Goal: Task Accomplishment & Management: Use online tool/utility

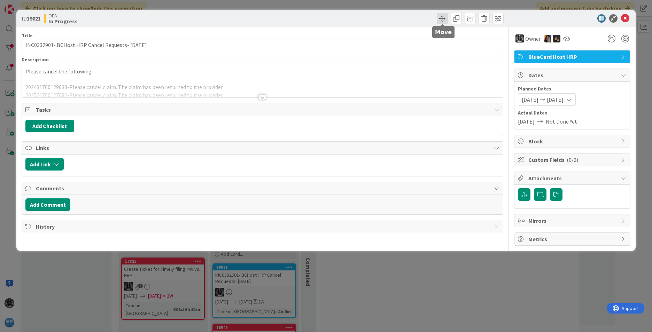
click at [439, 17] on span at bounding box center [442, 18] width 11 height 11
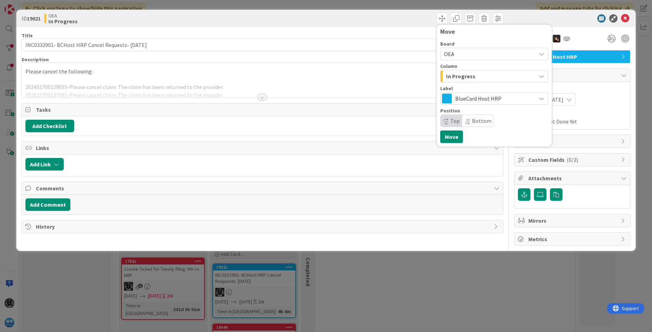
click at [542, 75] on icon "button" at bounding box center [542, 76] width 6 height 6
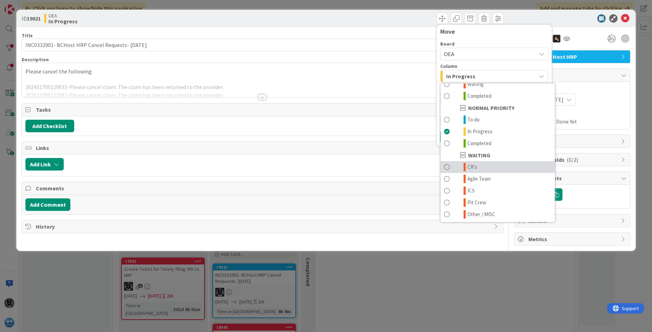
scroll to position [68, 0]
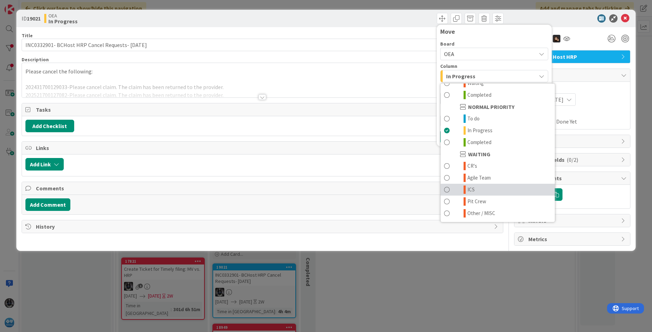
click at [473, 187] on span "ICS" at bounding box center [470, 190] width 7 height 8
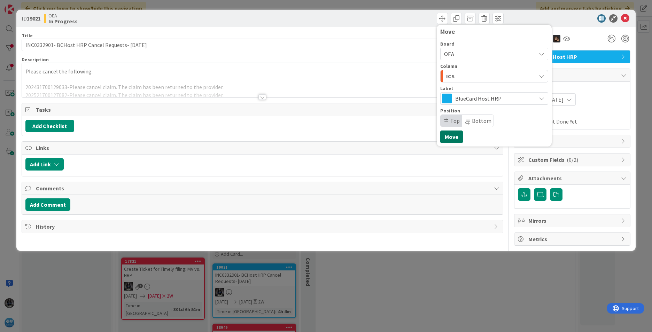
click at [450, 137] on button "Move" at bounding box center [451, 137] width 23 height 13
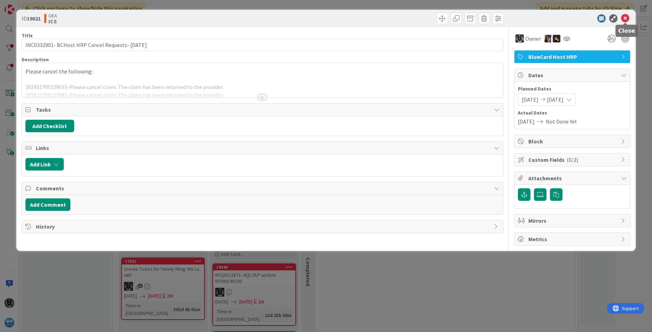
click at [624, 16] on icon at bounding box center [625, 18] width 8 height 8
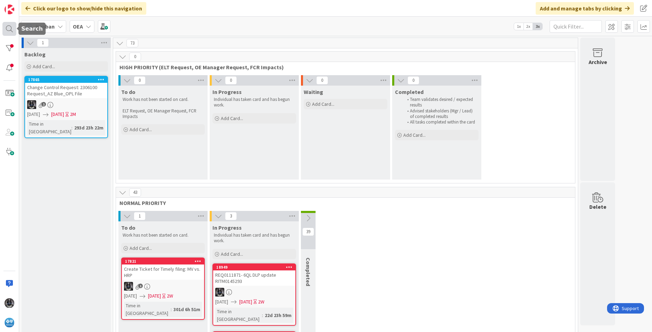
click at [9, 29] on div at bounding box center [9, 29] width 14 height 14
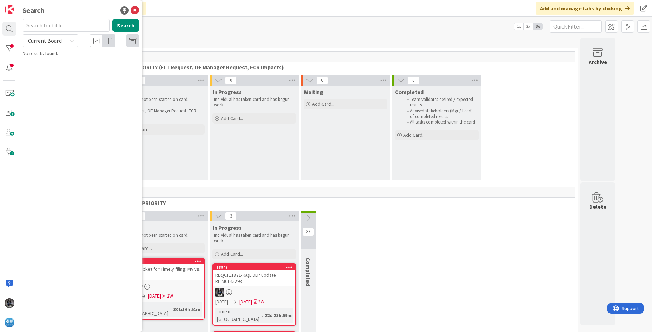
click at [38, 28] on input "text" at bounding box center [66, 25] width 87 height 13
type input "18805"
click at [78, 66] on span "UR0116448- 2 BCHost claims pending I93 (Provider Specialty)/ Pharmacist Special…" at bounding box center [82, 68] width 100 height 21
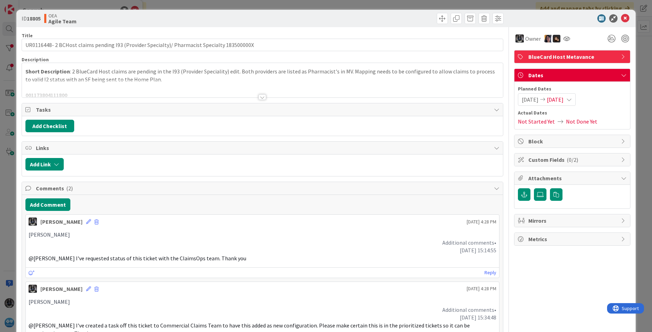
click at [259, 97] on div at bounding box center [262, 97] width 8 height 6
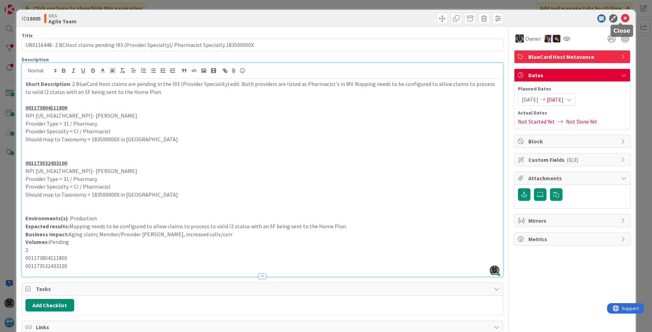
drag, startPoint x: 621, startPoint y: 19, endPoint x: 575, endPoint y: 29, distance: 46.5
click at [621, 19] on icon at bounding box center [625, 18] width 8 height 8
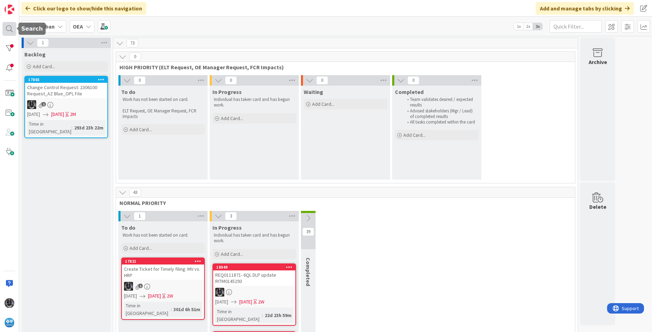
click at [8, 27] on div at bounding box center [9, 29] width 14 height 14
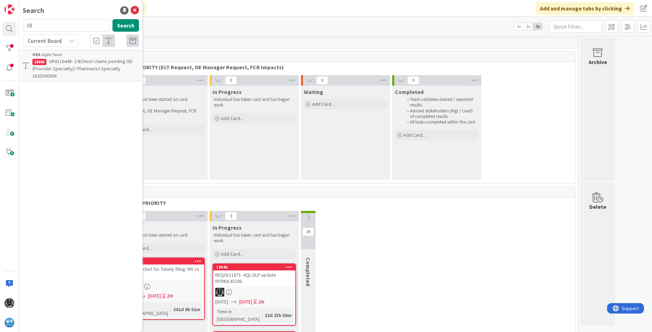
type input "1"
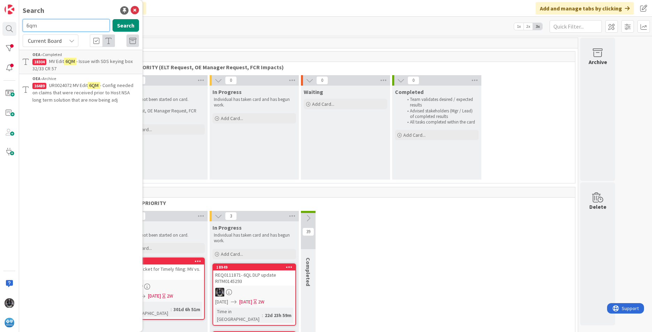
drag, startPoint x: 38, startPoint y: 26, endPoint x: 19, endPoint y: 26, distance: 18.1
click at [19, 26] on div "6qm Search" at bounding box center [80, 26] width 125 height 15
type input "18928"
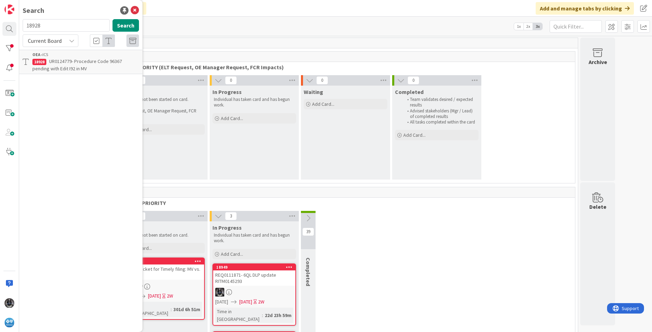
click at [52, 58] on span "UR0124779- Procedure Code 96367 pending with Edit I92 in MV" at bounding box center [76, 65] width 89 height 14
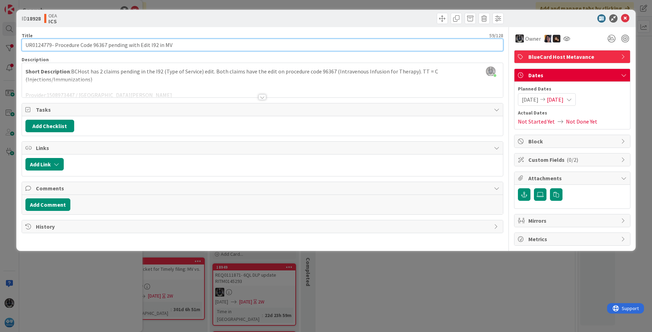
click at [51, 45] on input "UR0124779- Procedure Code 96367 pending with Edit I92 in MV" at bounding box center [263, 45] width 482 height 13
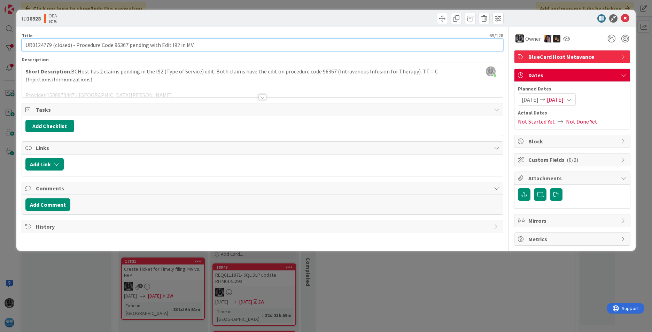
paste input "UR0124729"
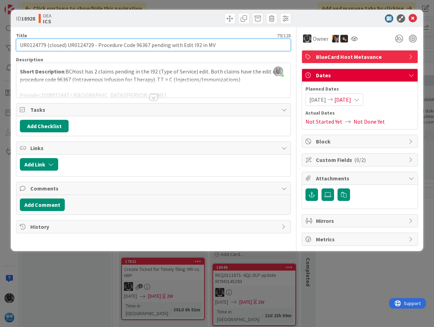
type input "UR0124779 (closed) UR0124729 - Procedure Code 96367 pending with Edit I92 in MV"
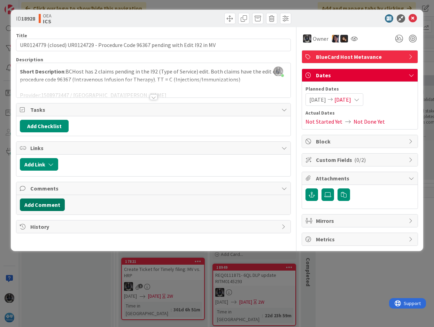
click at [38, 202] on button "Add Comment" at bounding box center [42, 204] width 45 height 13
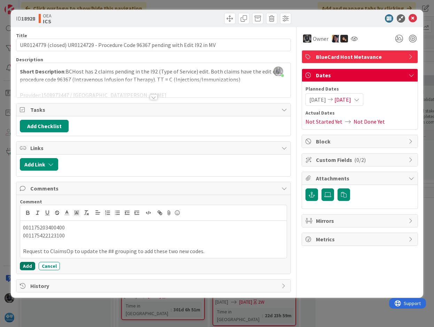
click at [30, 266] on button "Add" at bounding box center [27, 266] width 15 height 8
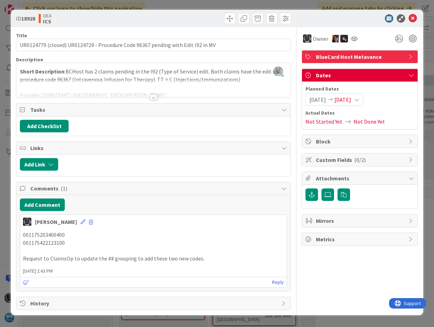
click at [351, 99] on span "[DATE]" at bounding box center [342, 99] width 17 height 8
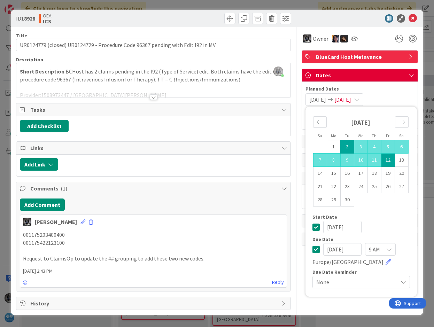
drag, startPoint x: 355, startPoint y: 249, endPoint x: 265, endPoint y: 250, distance: 89.8
click at [265, 250] on div "Title 79 / 128 UR0124779 (closed) UR0124729 - Procedure Code 96367 pending with…" at bounding box center [217, 168] width 402 height 283
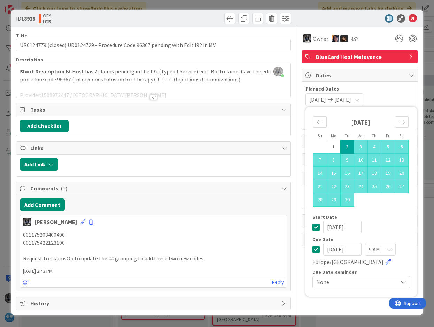
type input "[DATE]"
click at [221, 243] on p "001175422123100" at bounding box center [153, 243] width 261 height 8
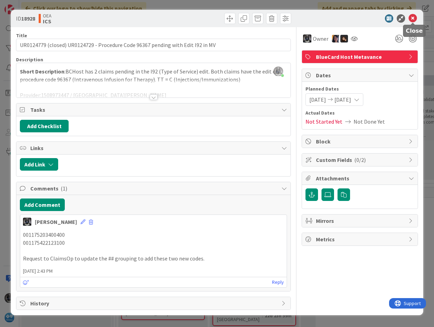
click at [413, 14] on icon at bounding box center [412, 18] width 8 height 8
